Goal: Task Accomplishment & Management: Use online tool/utility

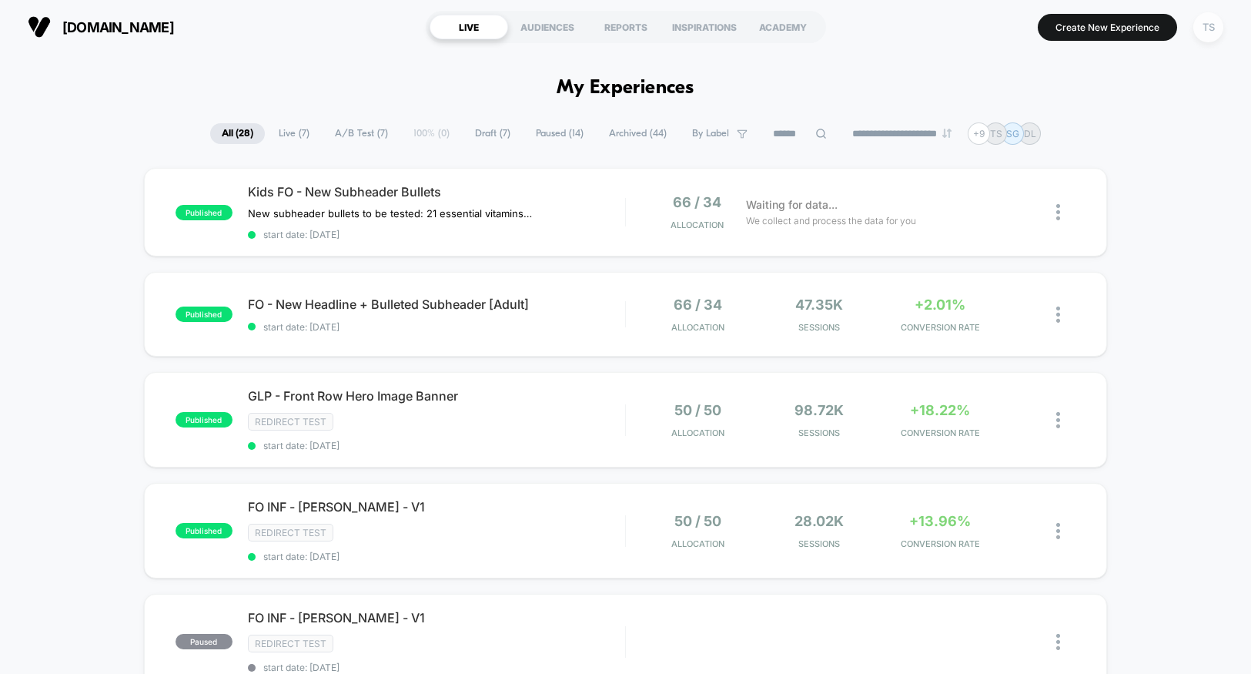
click at [1212, 22] on div "TS" at bounding box center [1208, 27] width 30 height 30
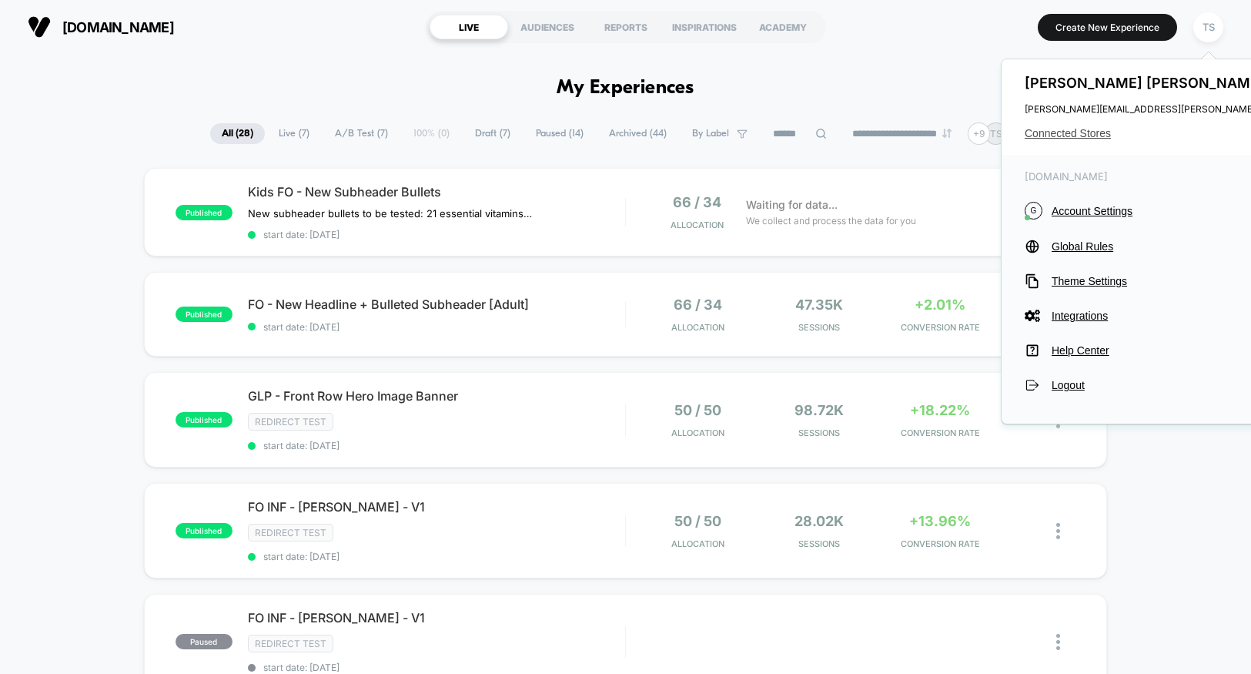
click at [1071, 129] on span "Connected Stores" at bounding box center [1178, 133] width 306 height 12
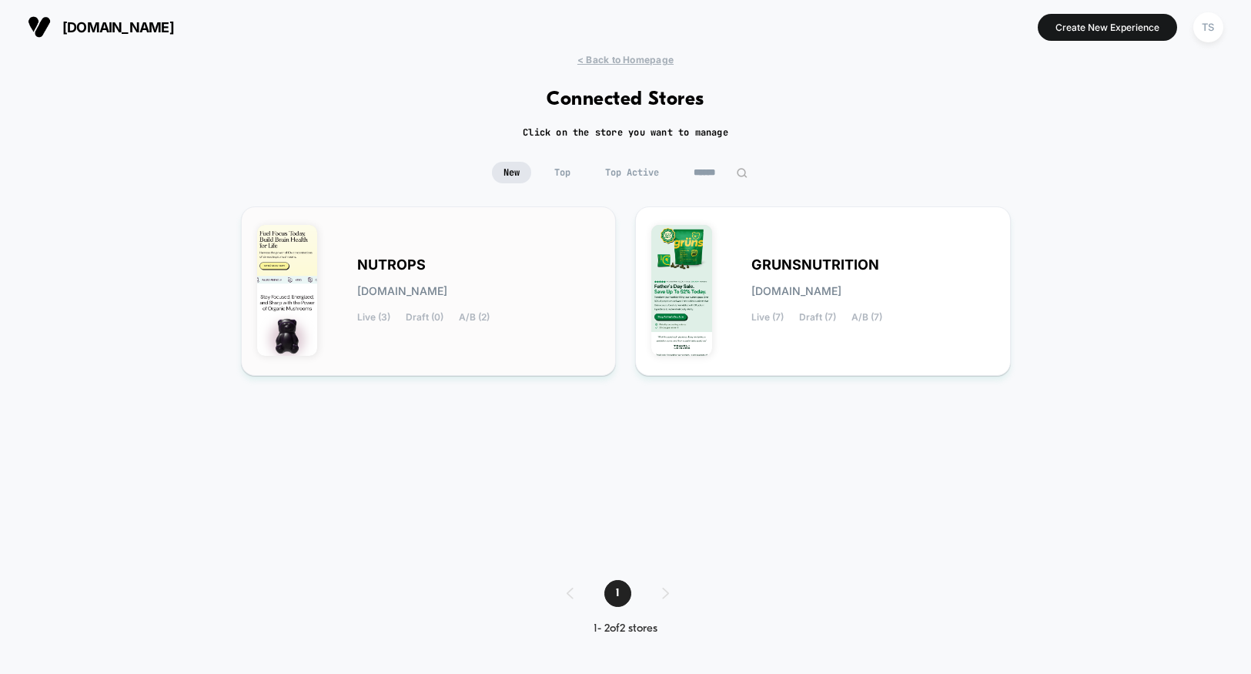
click at [440, 264] on div "NUTROPS [DOMAIN_NAME] Live (3) Draft (0) A/B (2)" at bounding box center [478, 290] width 243 height 63
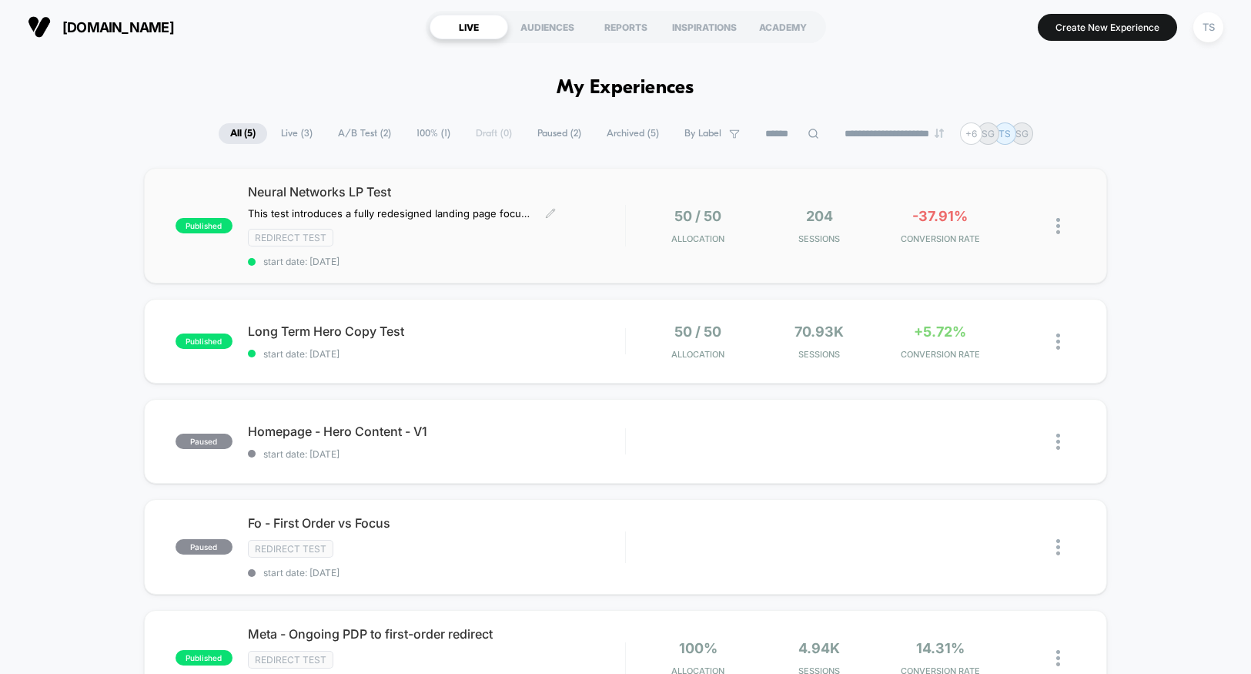
click at [487, 244] on div "Redirect Test" at bounding box center [436, 238] width 377 height 18
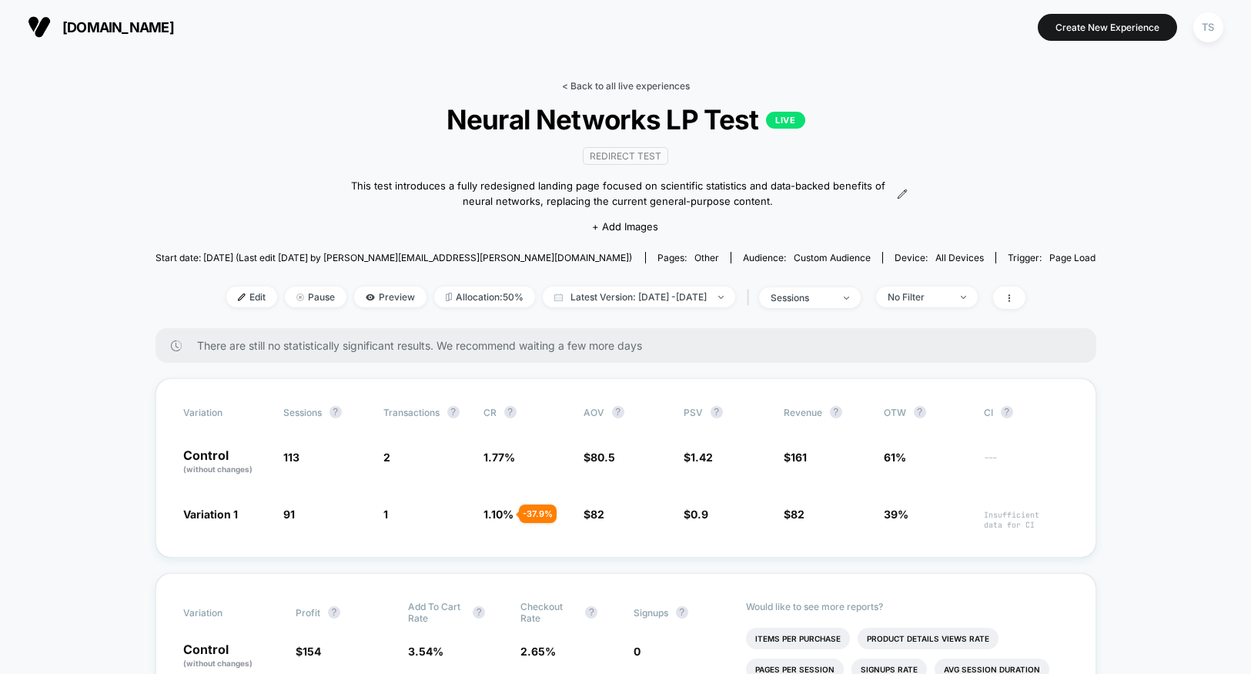
click at [611, 88] on link "< Back to all live experiences" at bounding box center [626, 86] width 128 height 12
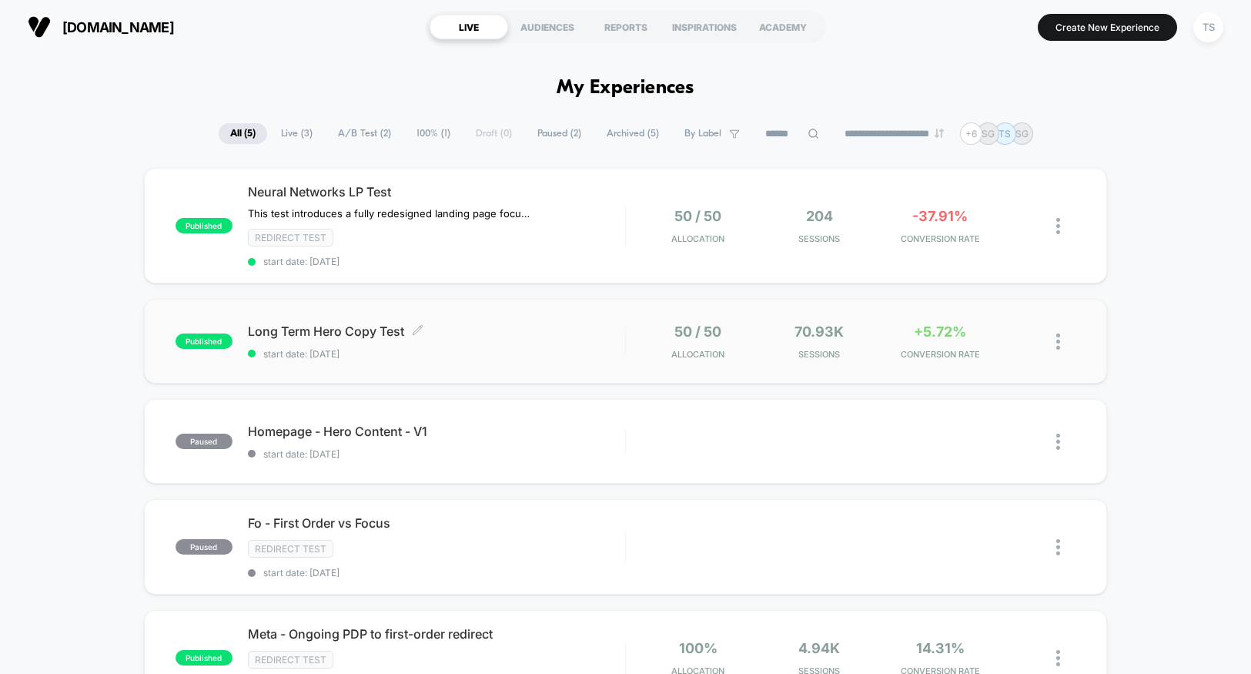
click at [443, 348] on span "start date: [DATE]" at bounding box center [436, 354] width 377 height 12
